Goal: Task Accomplishment & Management: Manage account settings

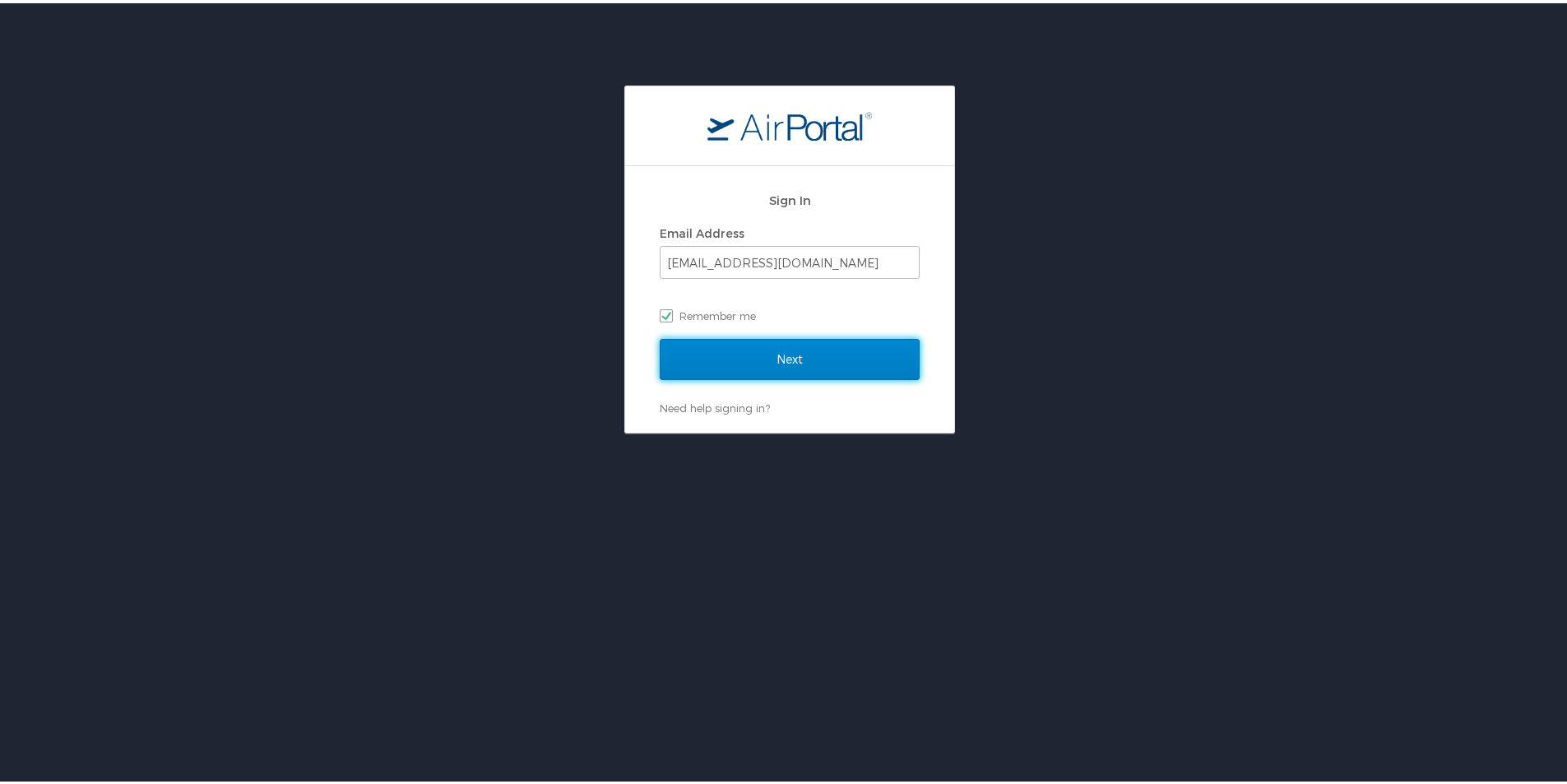
click at [762, 354] on input "Next" at bounding box center [789, 355] width 260 height 41
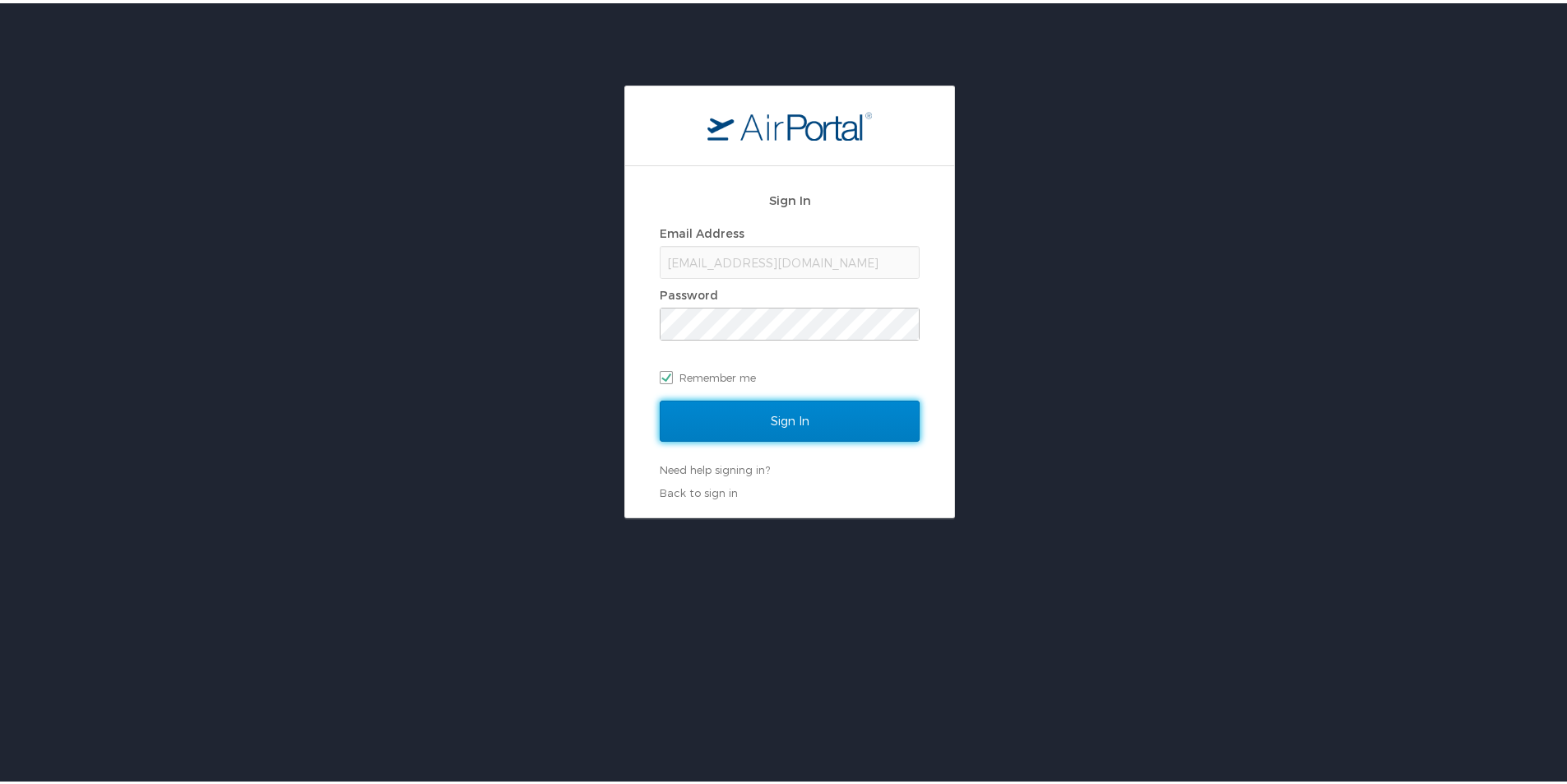
click at [807, 432] on input "Sign In" at bounding box center [789, 418] width 260 height 41
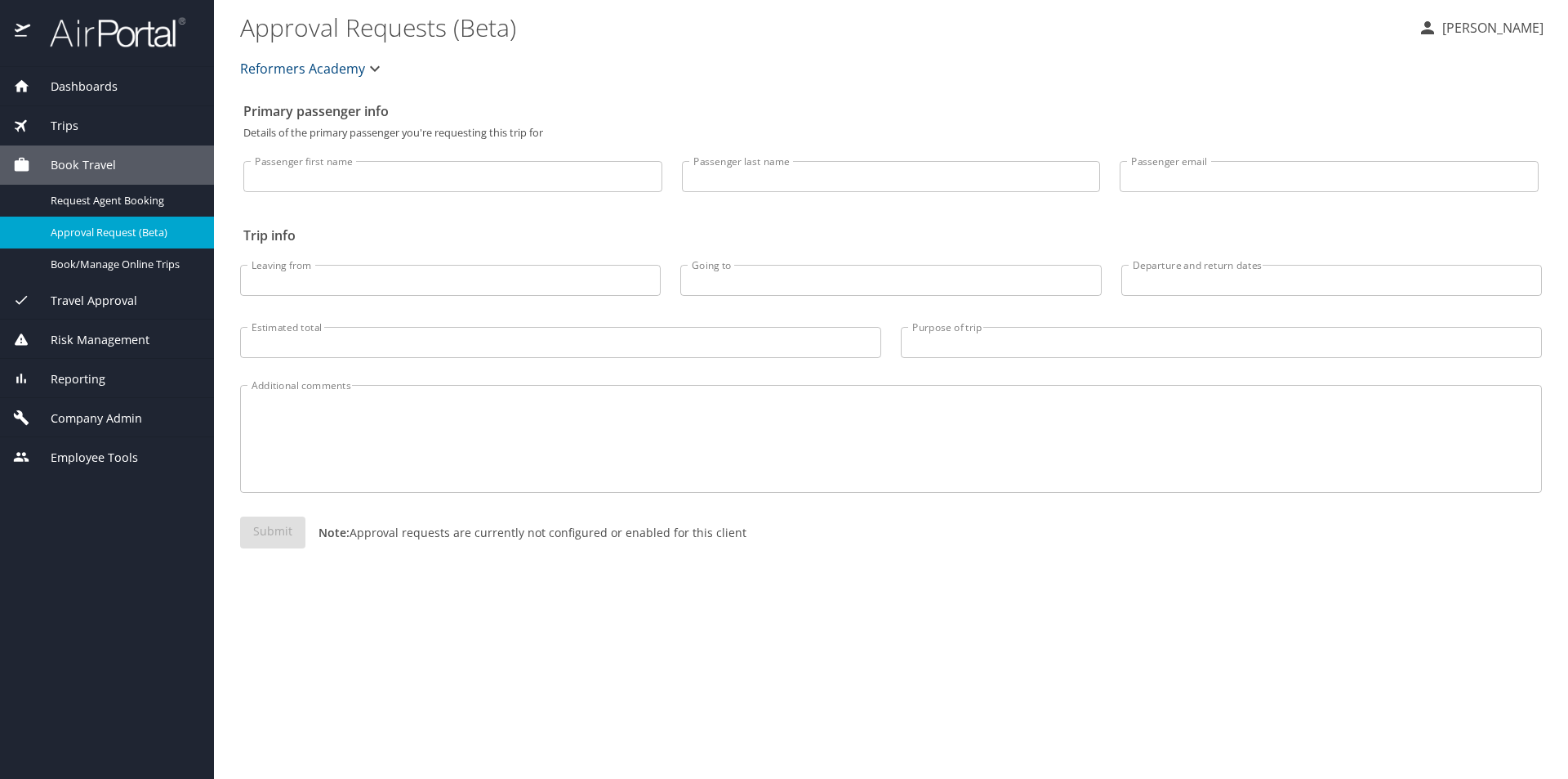
click at [87, 166] on span "Book Travel" at bounding box center [73, 164] width 86 height 18
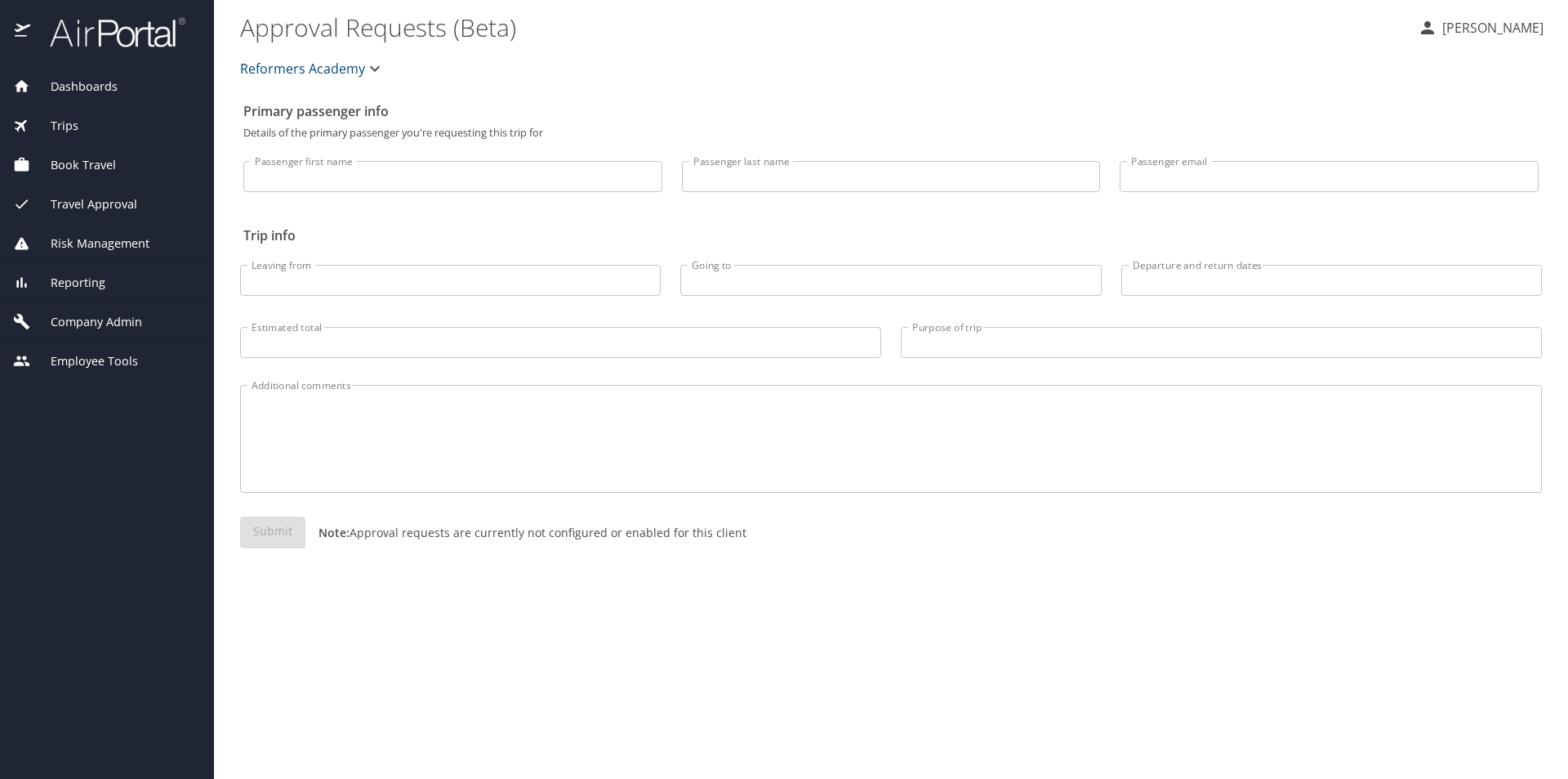
click at [78, 121] on div "Trips" at bounding box center [107, 126] width 188 height 18
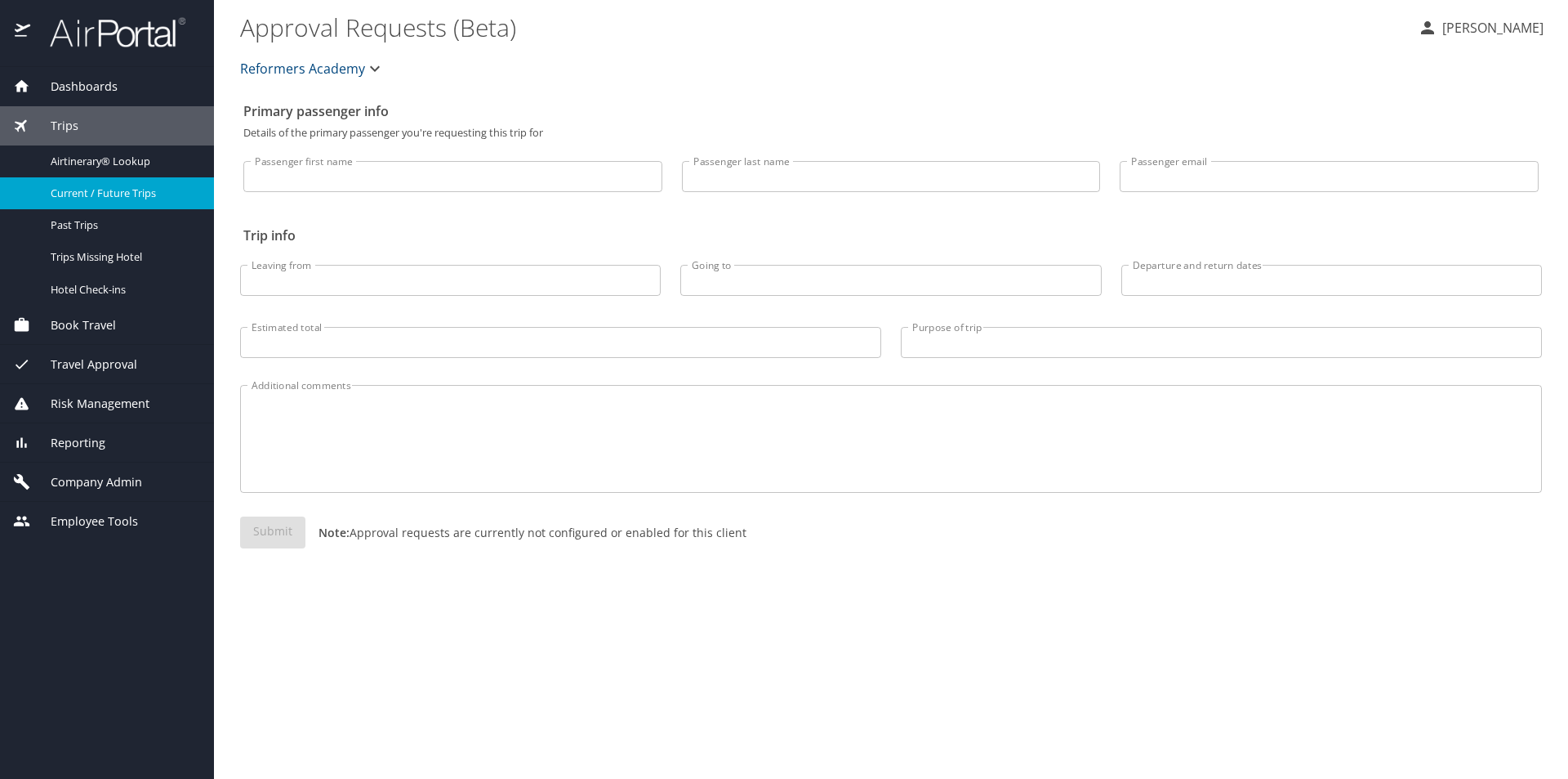
click at [81, 197] on span "Current / Future Trips" at bounding box center [123, 193] width 144 height 16
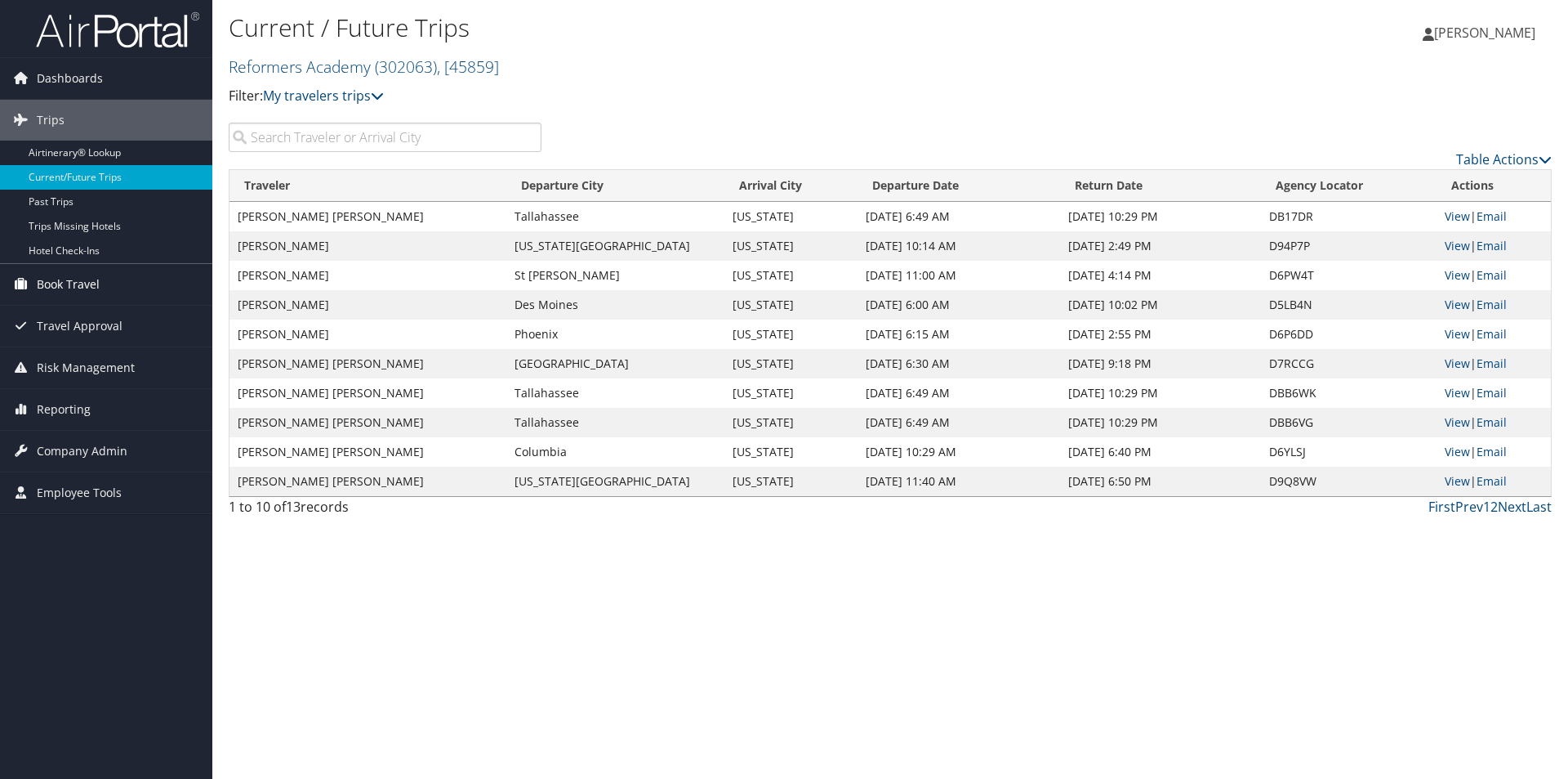
click at [69, 294] on span "Book Travel" at bounding box center [68, 284] width 63 height 41
click at [75, 281] on span "Book Travel" at bounding box center [68, 284] width 63 height 41
click at [75, 282] on span "Book Travel" at bounding box center [68, 284] width 63 height 41
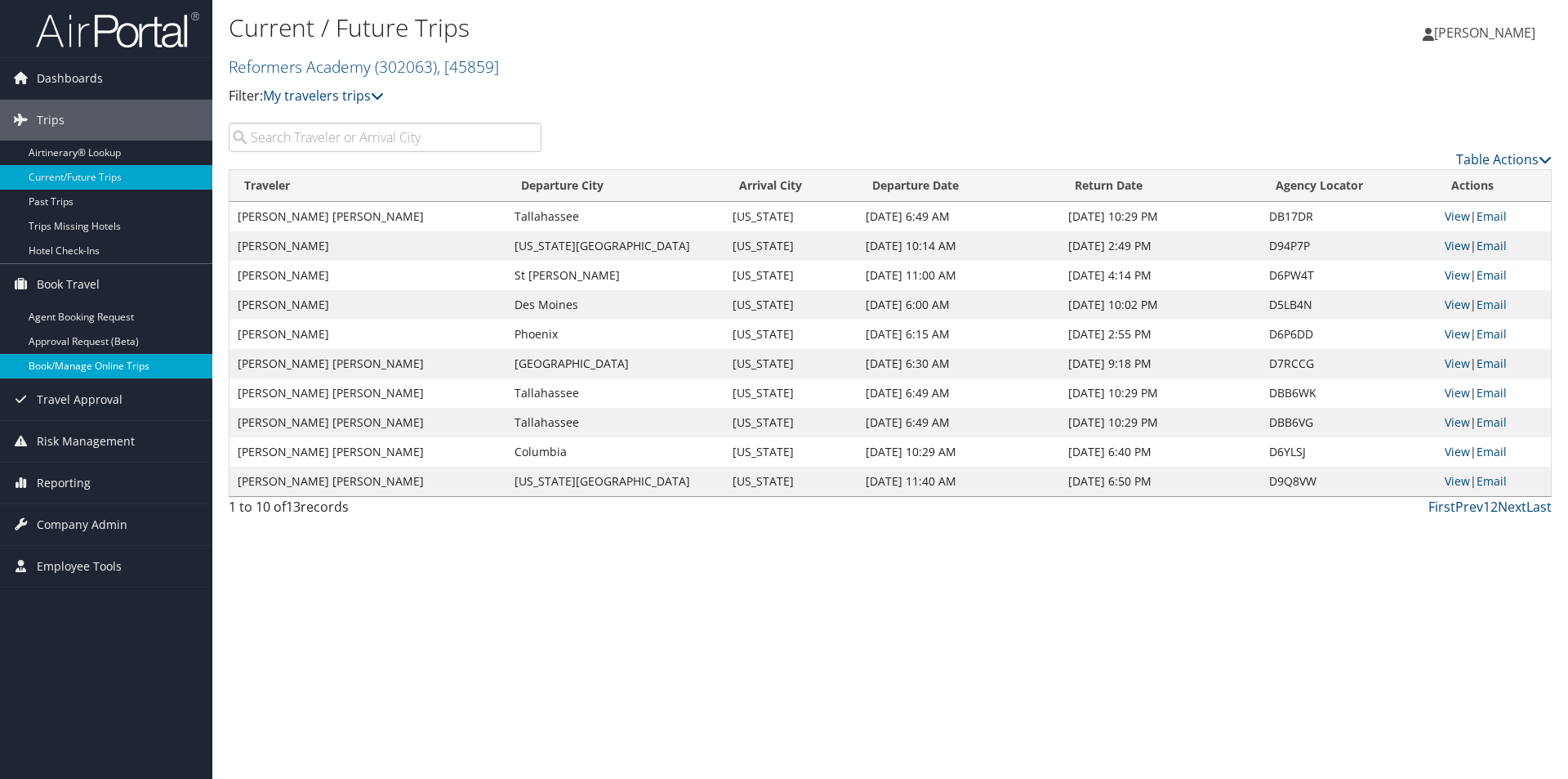
click at [66, 367] on link "Book/Manage Online Trips" at bounding box center [106, 366] width 212 height 24
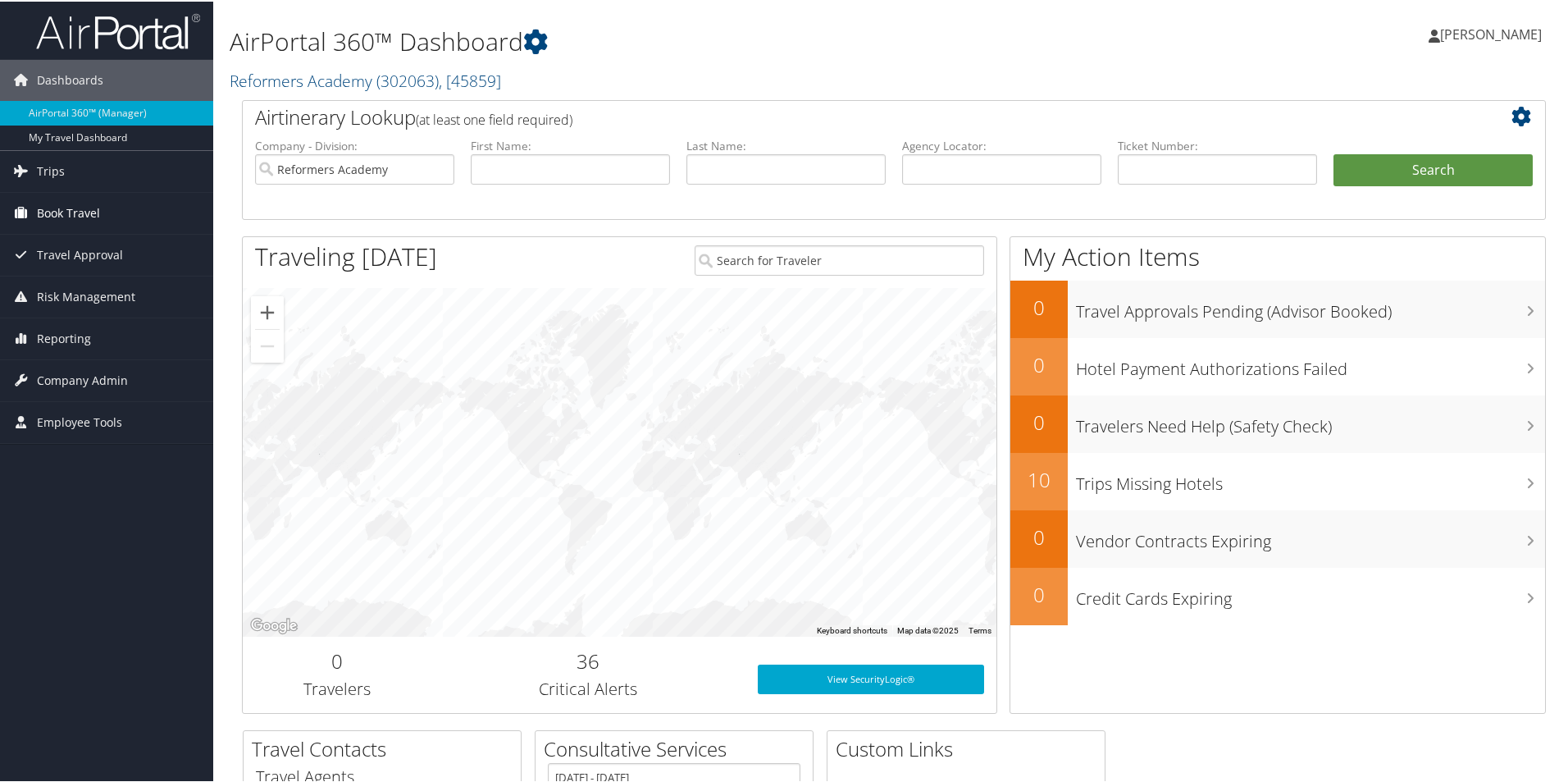
click at [59, 211] on span "Book Travel" at bounding box center [68, 212] width 63 height 41
click at [57, 171] on span "Trips" at bounding box center [50, 170] width 28 height 41
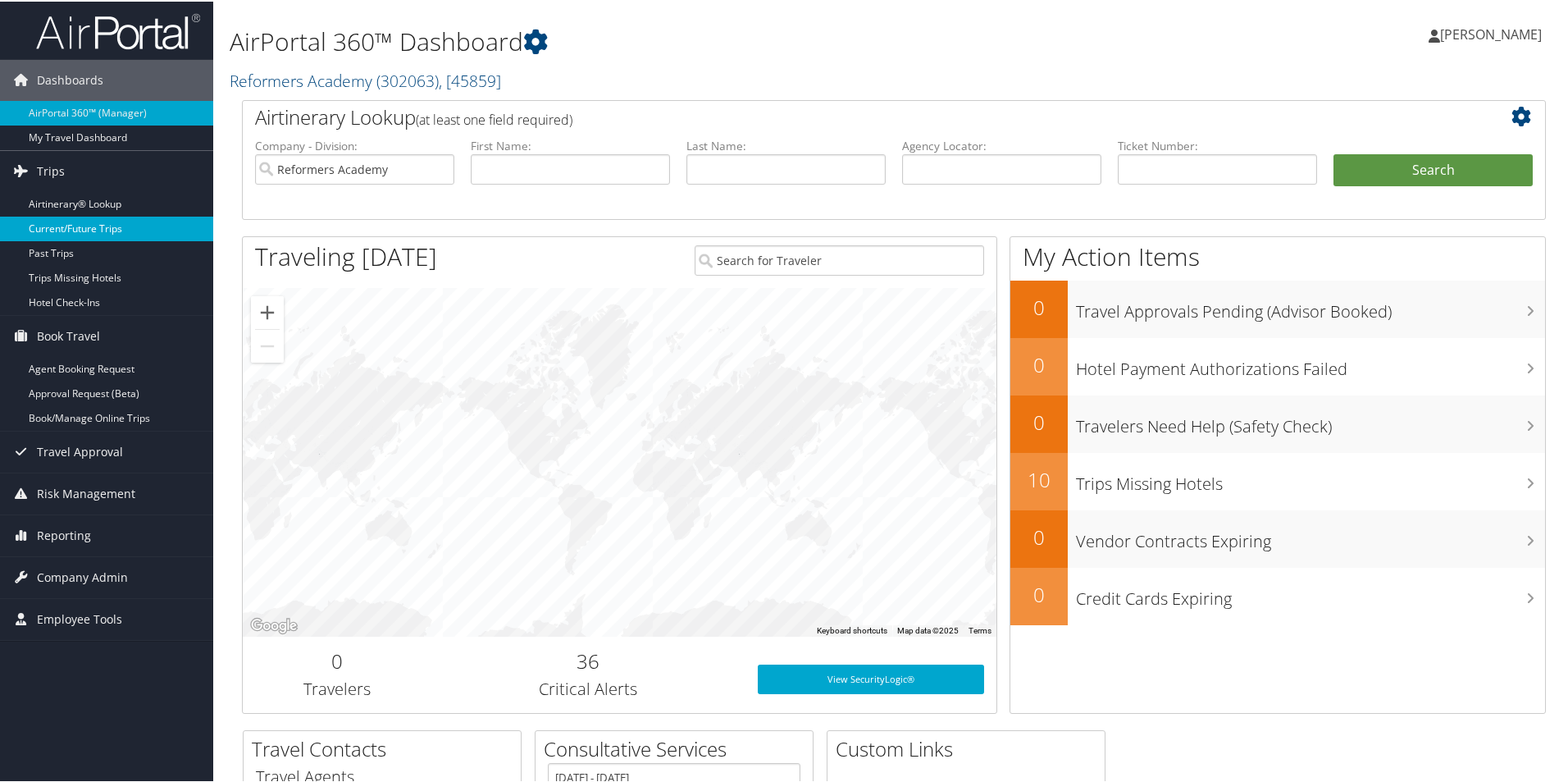
click at [66, 228] on link "Current/Future Trips" at bounding box center [107, 227] width 213 height 24
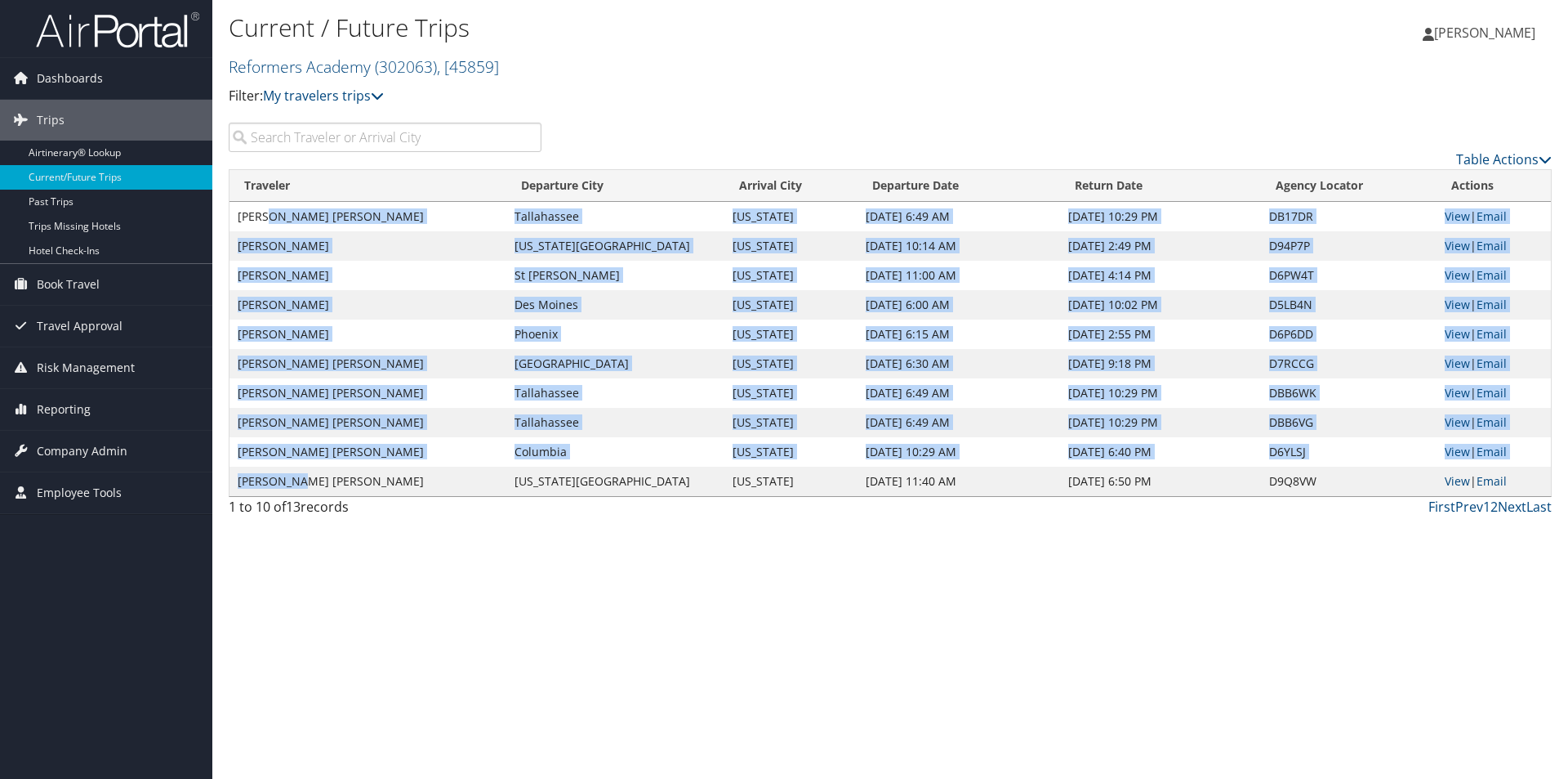
drag, startPoint x: 273, startPoint y: 215, endPoint x: 302, endPoint y: 479, distance: 265.6
click at [302, 479] on tbody "MOLLY BROWN MCKINSTRY Tallahassee Washington Nov 5, 2025 6:49 AM Nov 9, 2025 10…" at bounding box center [890, 349] width 1321 height 295
click at [1507, 507] on link "Next" at bounding box center [1512, 506] width 28 height 18
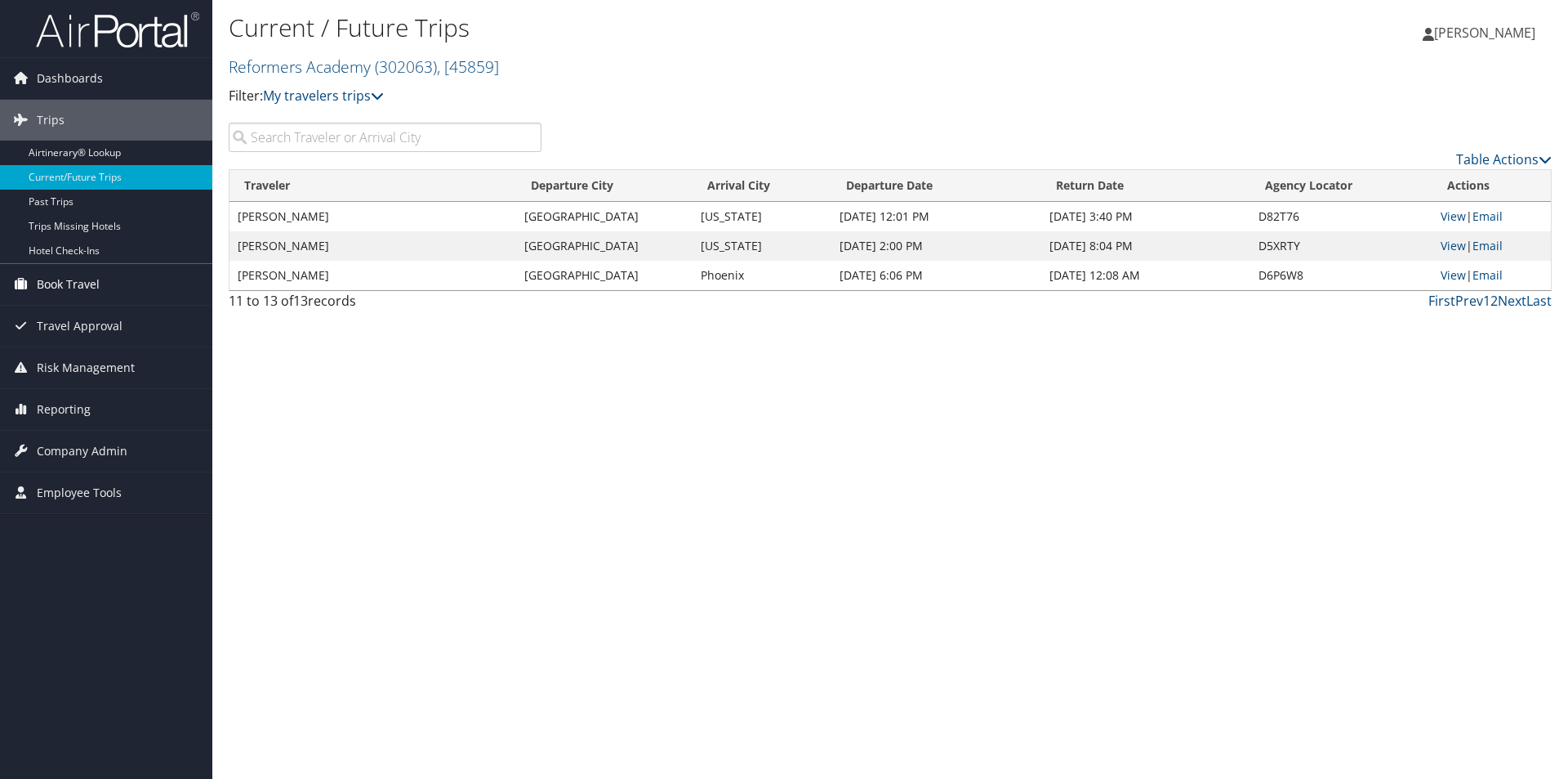
click at [52, 274] on span "Book Travel" at bounding box center [68, 284] width 63 height 41
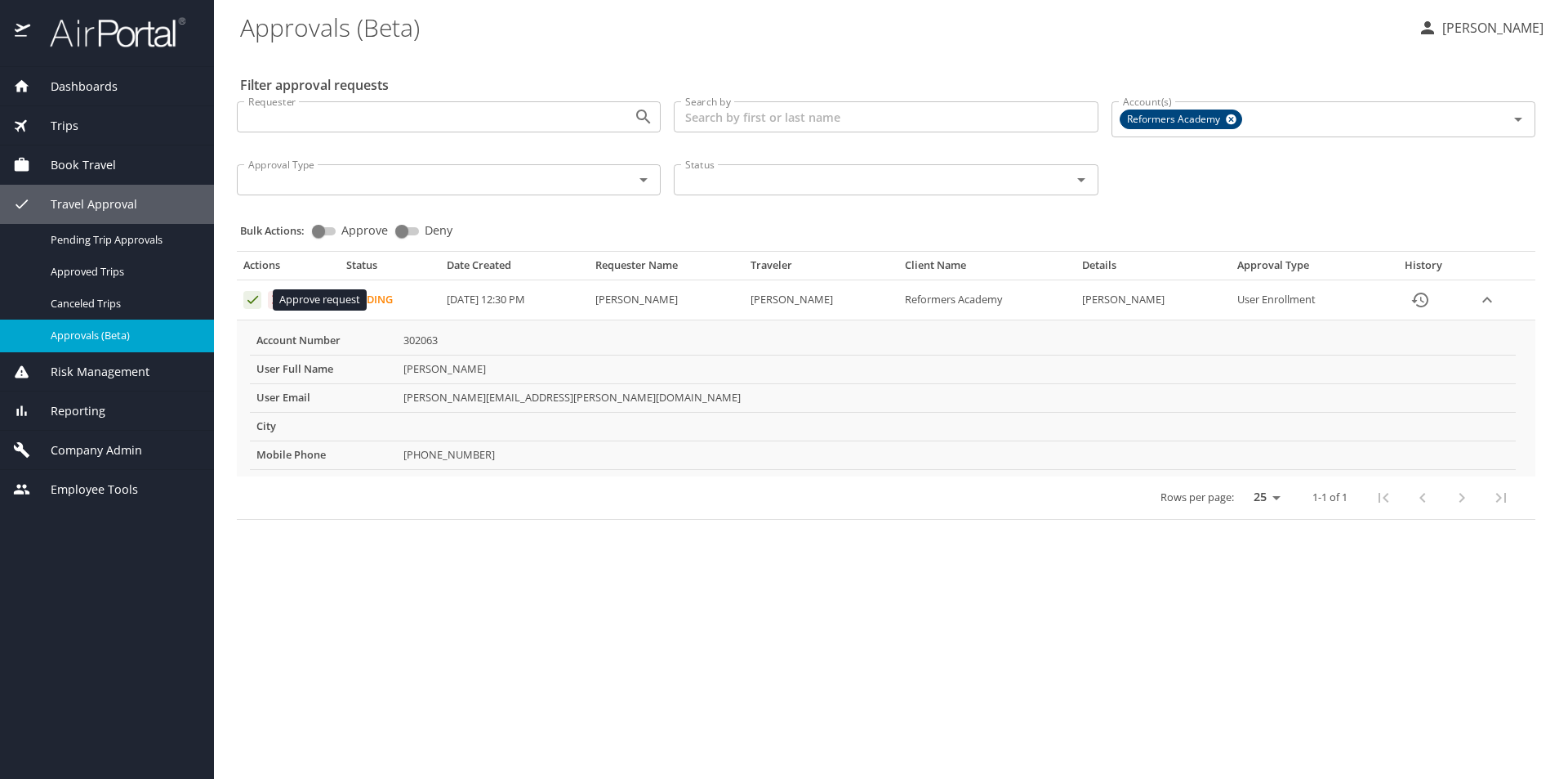
click at [253, 299] on icon "Approval table" at bounding box center [253, 300] width 16 height 16
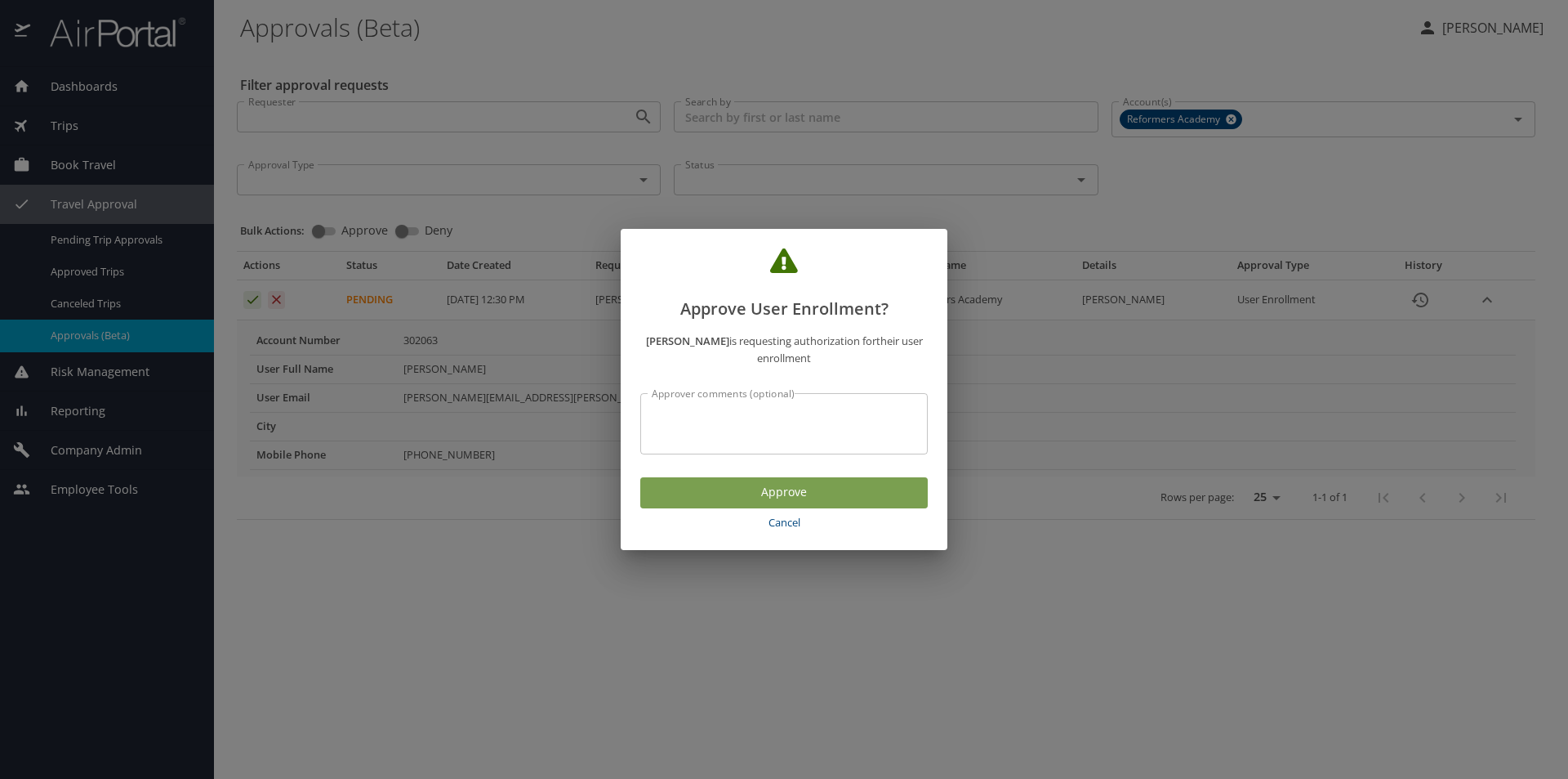
click at [723, 485] on span "Approve" at bounding box center [784, 492] width 261 height 20
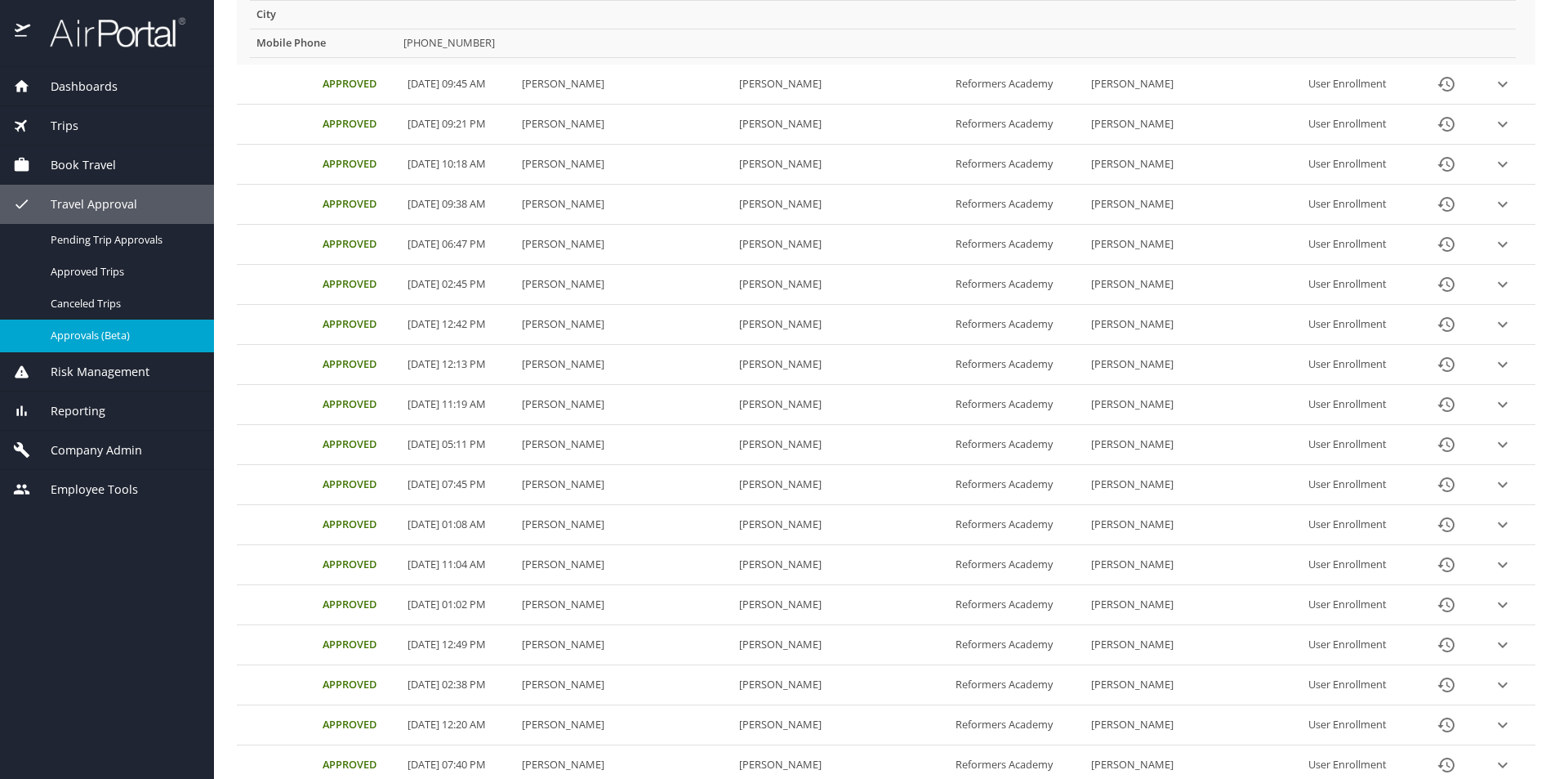
scroll to position [653, 0]
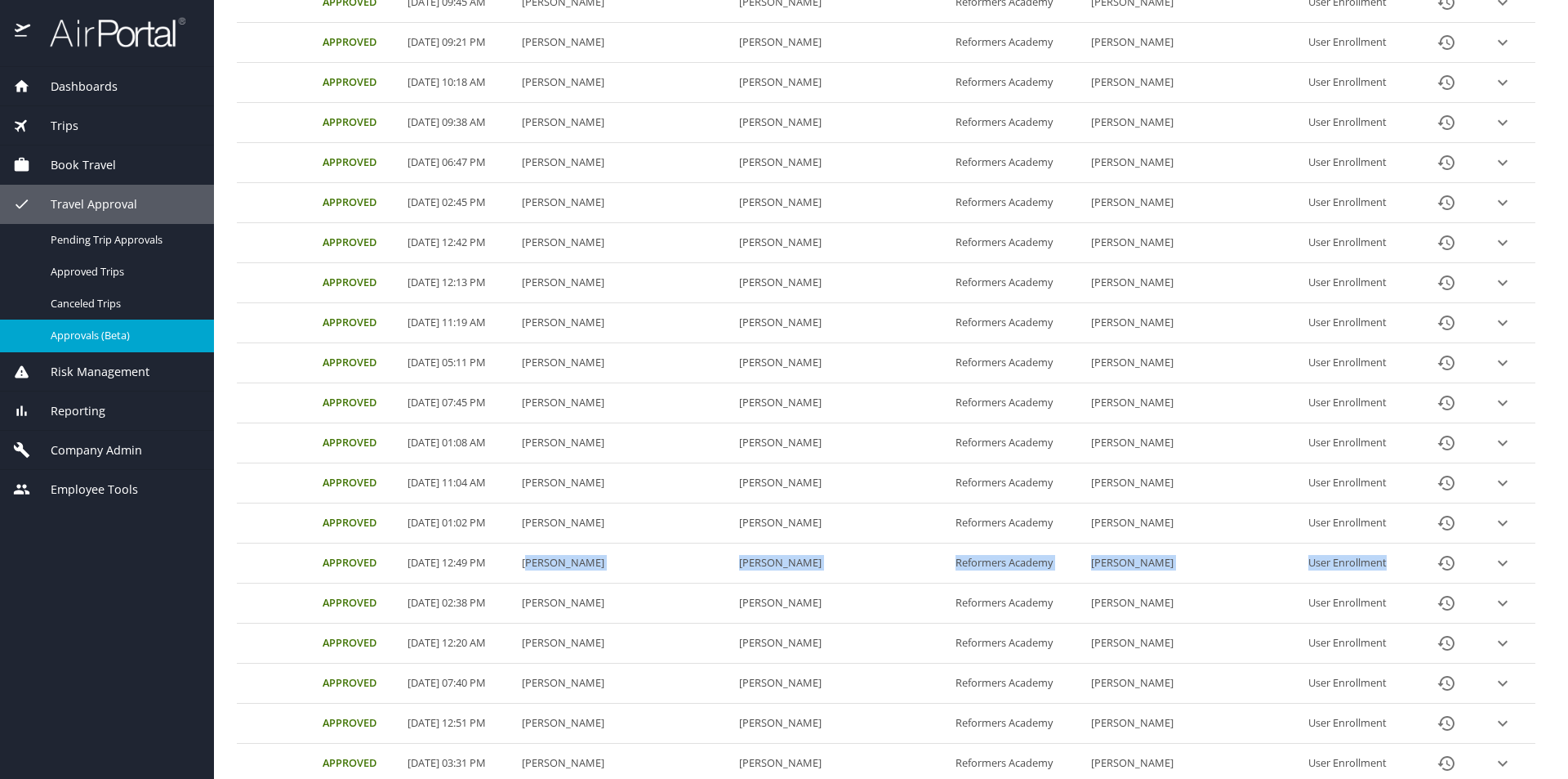
drag, startPoint x: 590, startPoint y: 565, endPoint x: 1358, endPoint y: 550, distance: 768.1
click at [1358, 550] on tr "Approved [DATE] 12:49 PM [PERSON_NAME] [PERSON_NAME] Reformers Academy [PERSON_…" at bounding box center [886, 563] width 1299 height 40
click at [1437, 563] on icon "History" at bounding box center [1446, 562] width 19 height 19
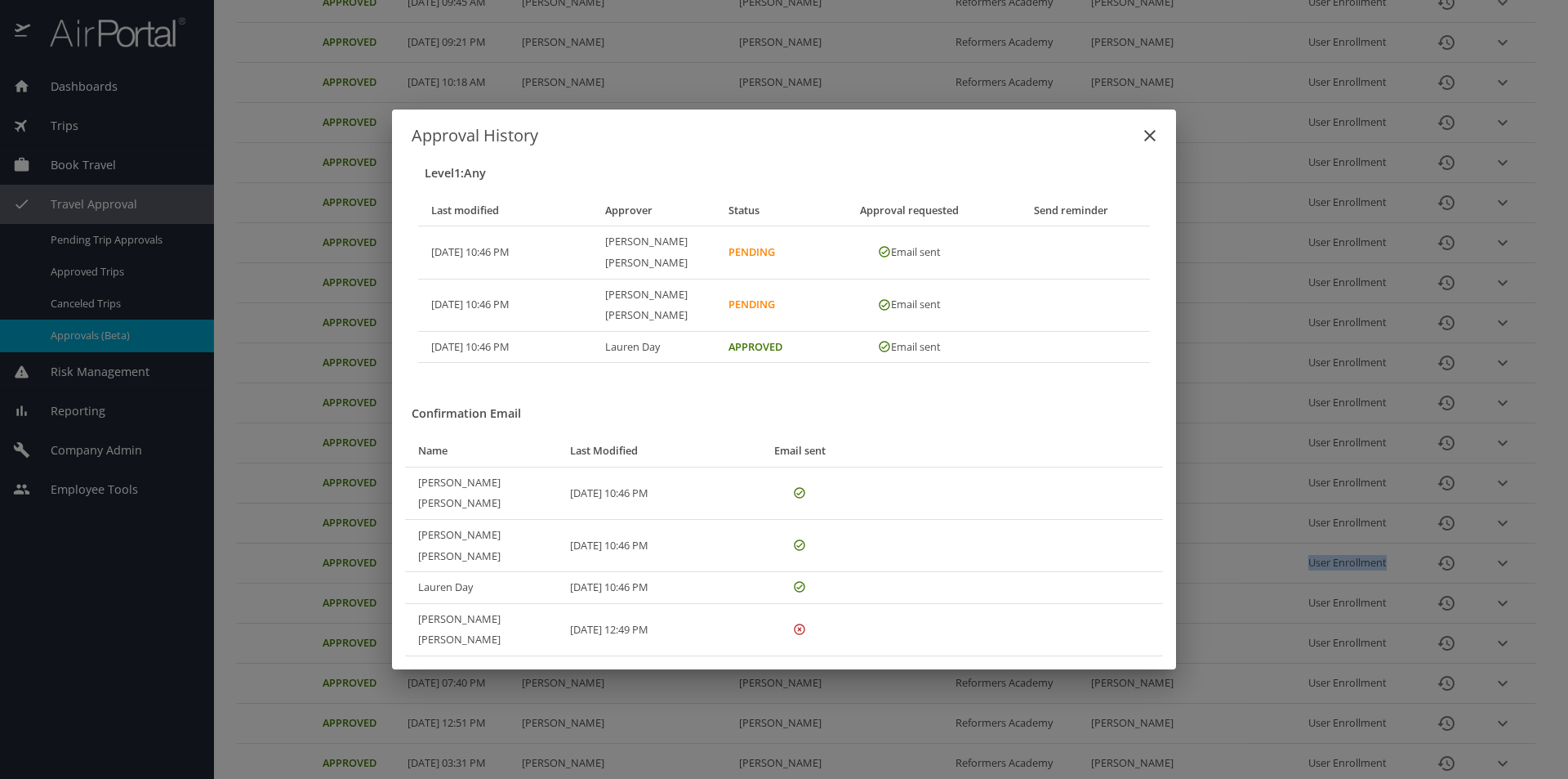
drag, startPoint x: 614, startPoint y: 602, endPoint x: 680, endPoint y: 606, distance: 66.1
click at [680, 606] on td "[DATE] 12:49 PM" at bounding box center [651, 629] width 190 height 52
click at [1015, 426] on h3 "Confirmation Email" at bounding box center [787, 413] width 751 height 23
